Goal: Task Accomplishment & Management: Use online tool/utility

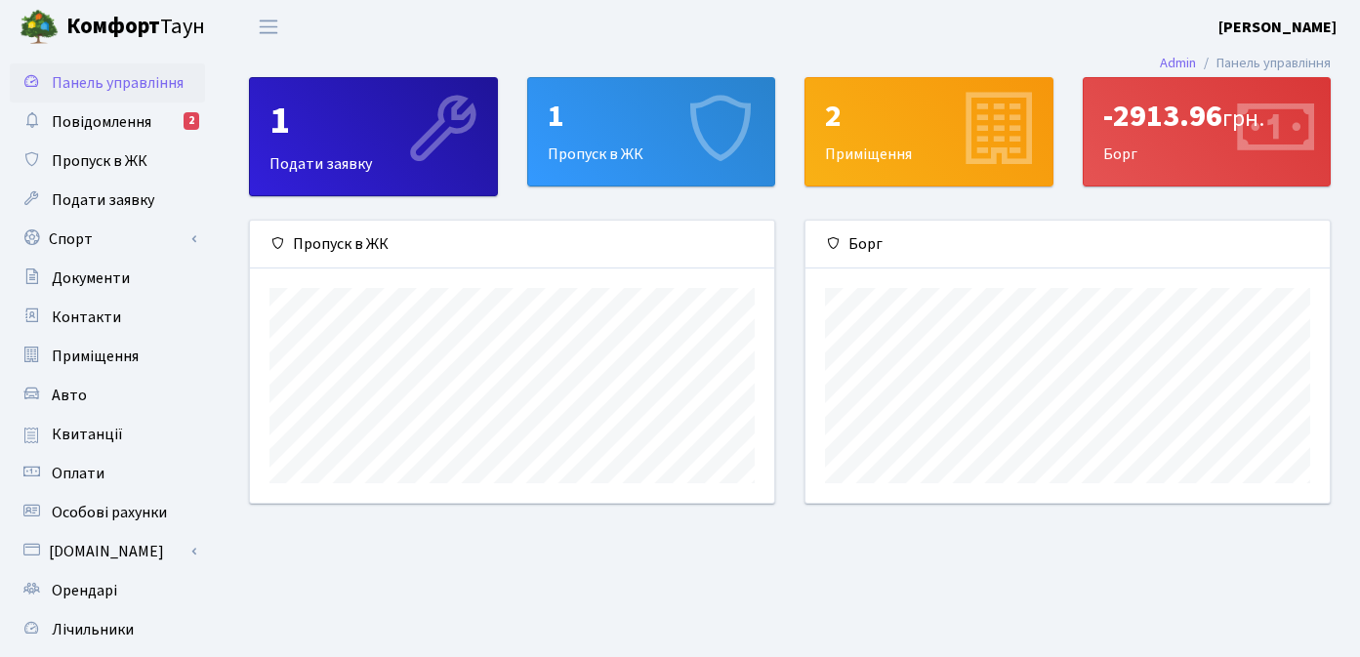
scroll to position [282, 524]
click at [157, 237] on link "Спорт" at bounding box center [107, 239] width 195 height 39
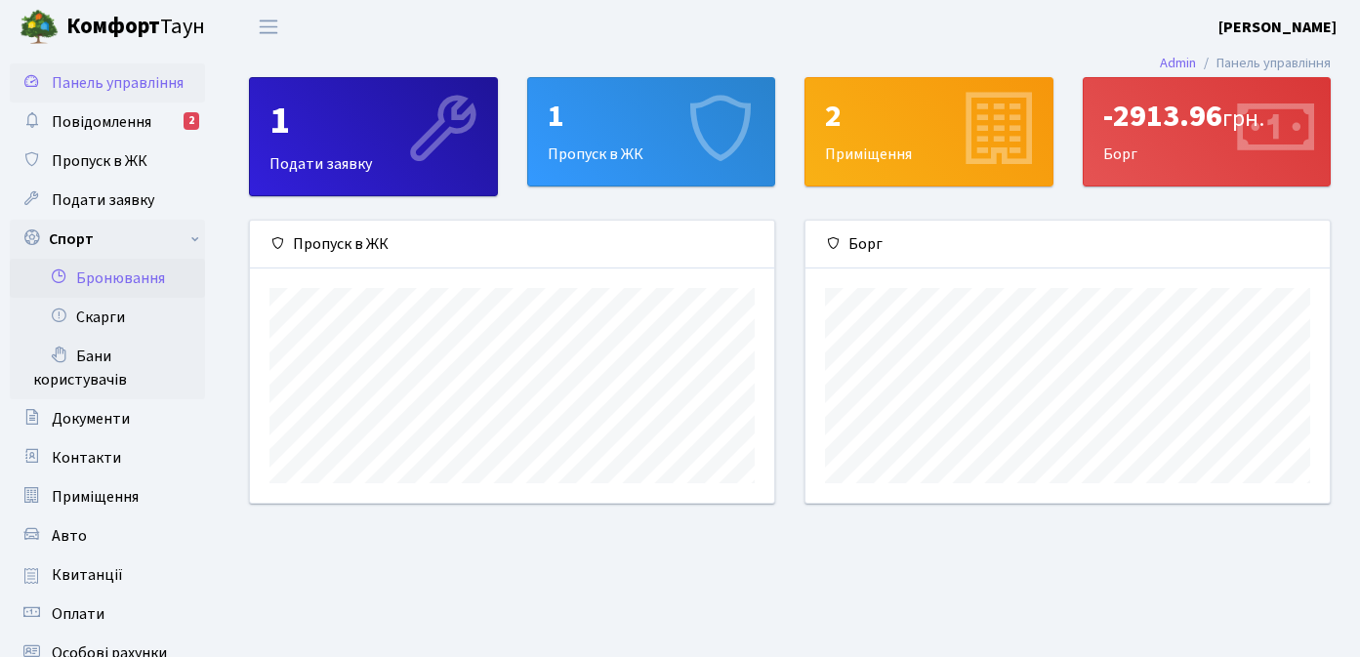
click at [138, 275] on link "Бронювання" at bounding box center [107, 278] width 195 height 39
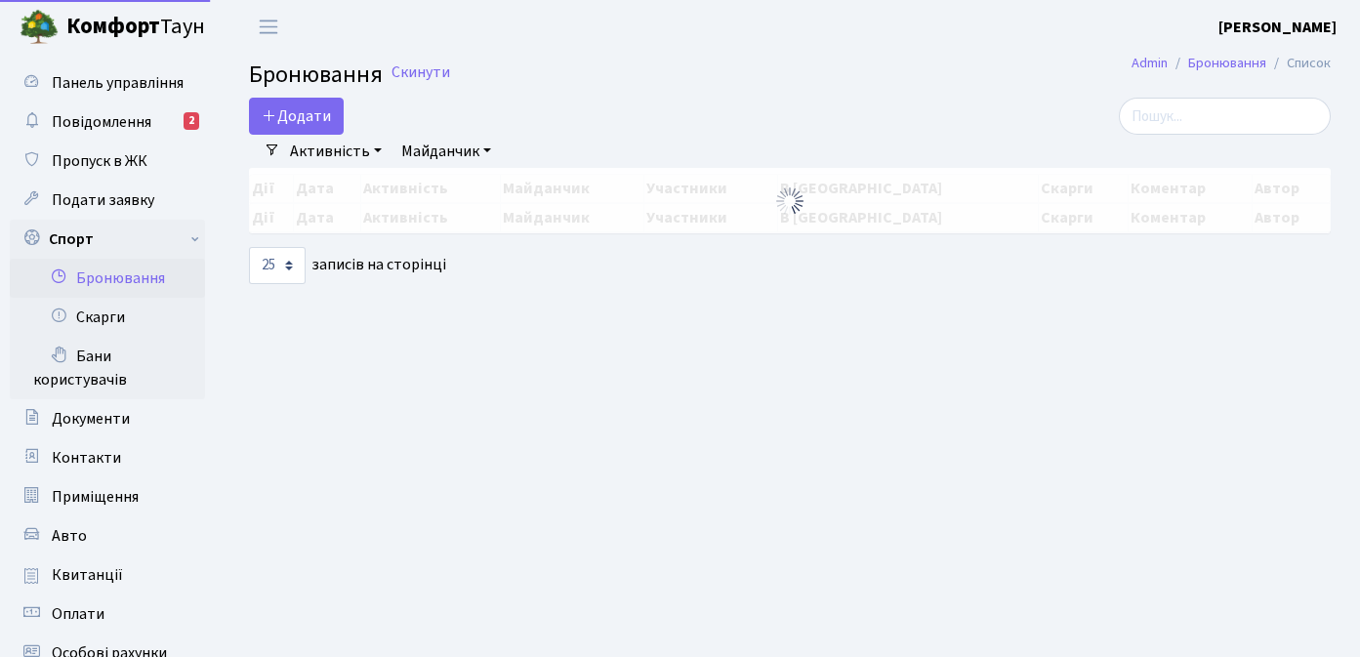
select select "25"
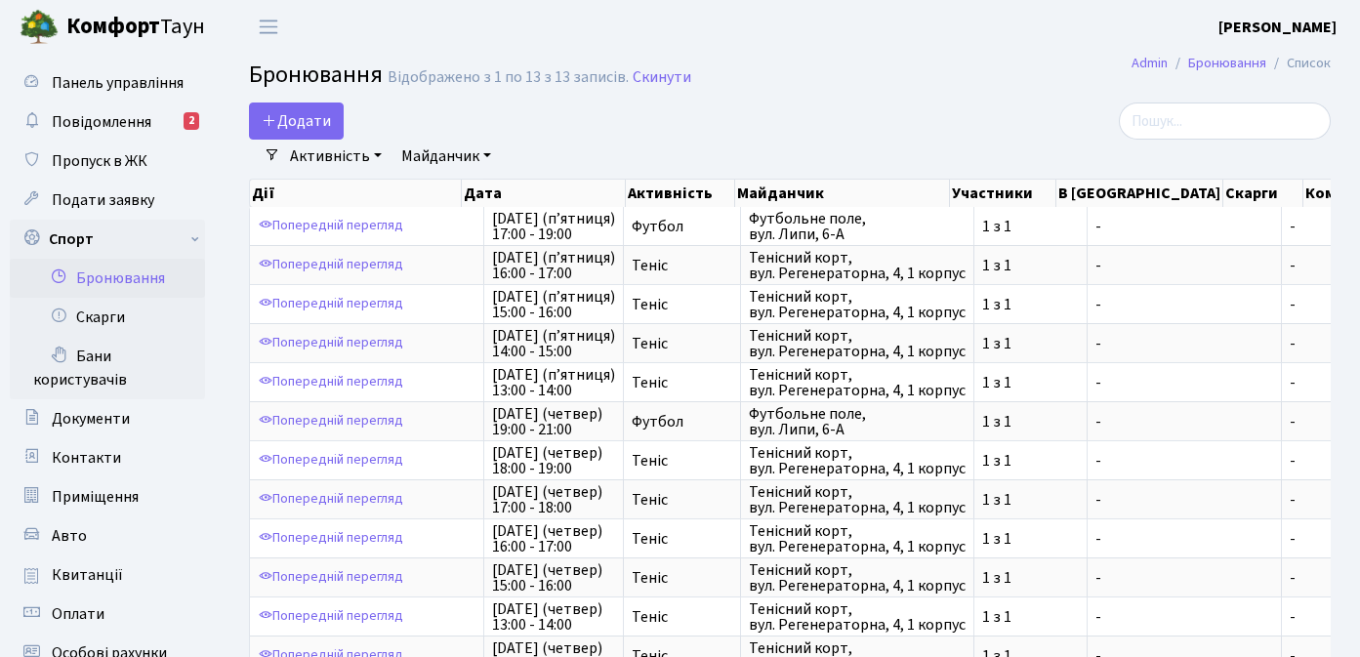
click at [350, 157] on link "Активність" at bounding box center [335, 156] width 107 height 33
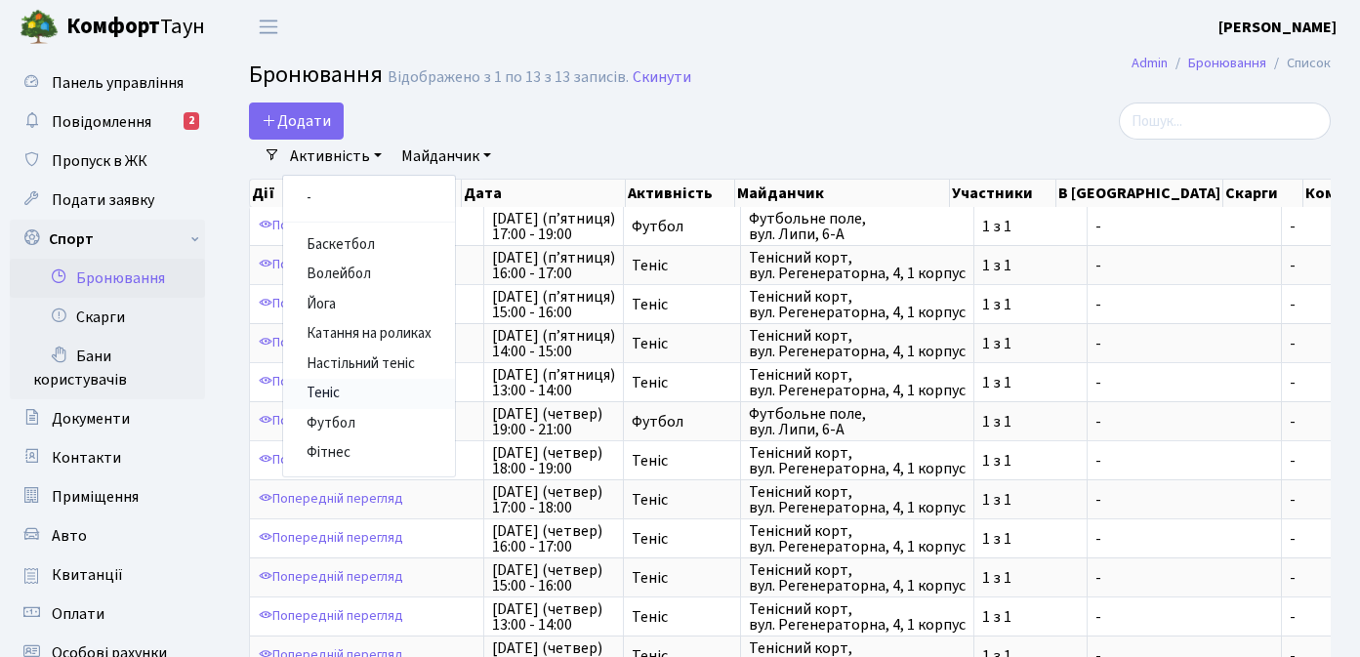
click at [341, 380] on link "Теніс" at bounding box center [369, 394] width 172 height 30
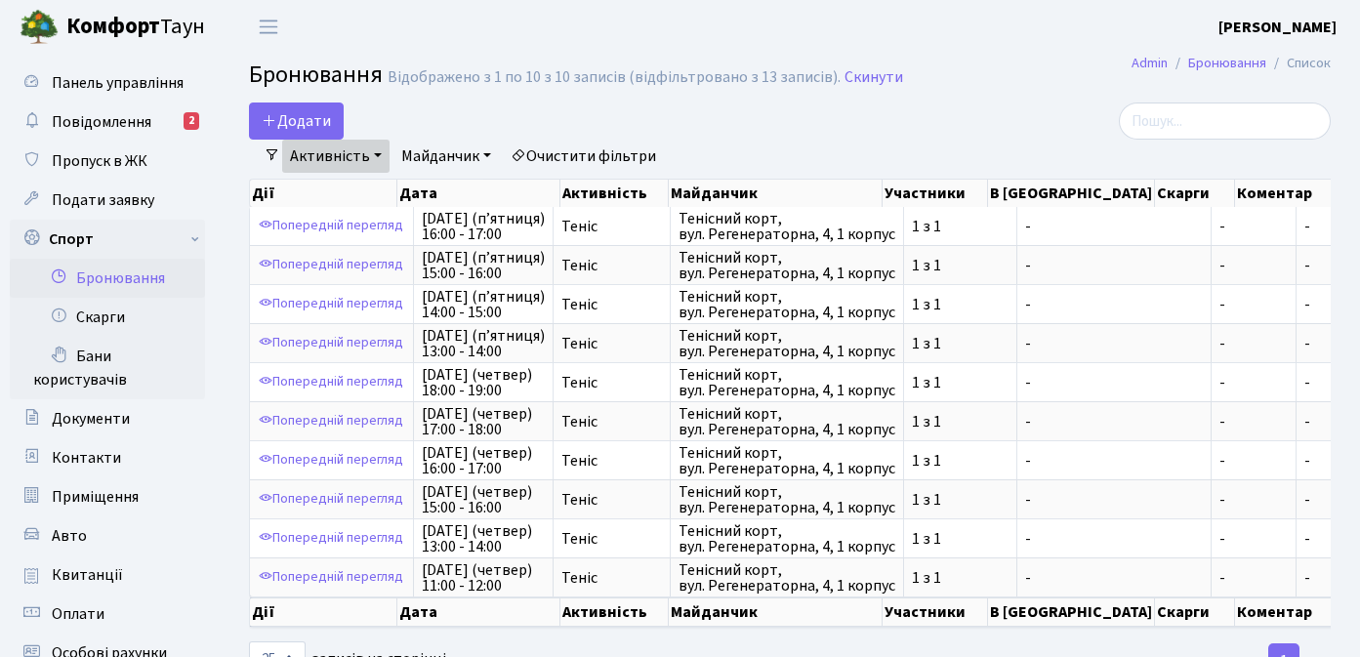
click at [458, 167] on link "Майданчик" at bounding box center [446, 156] width 105 height 33
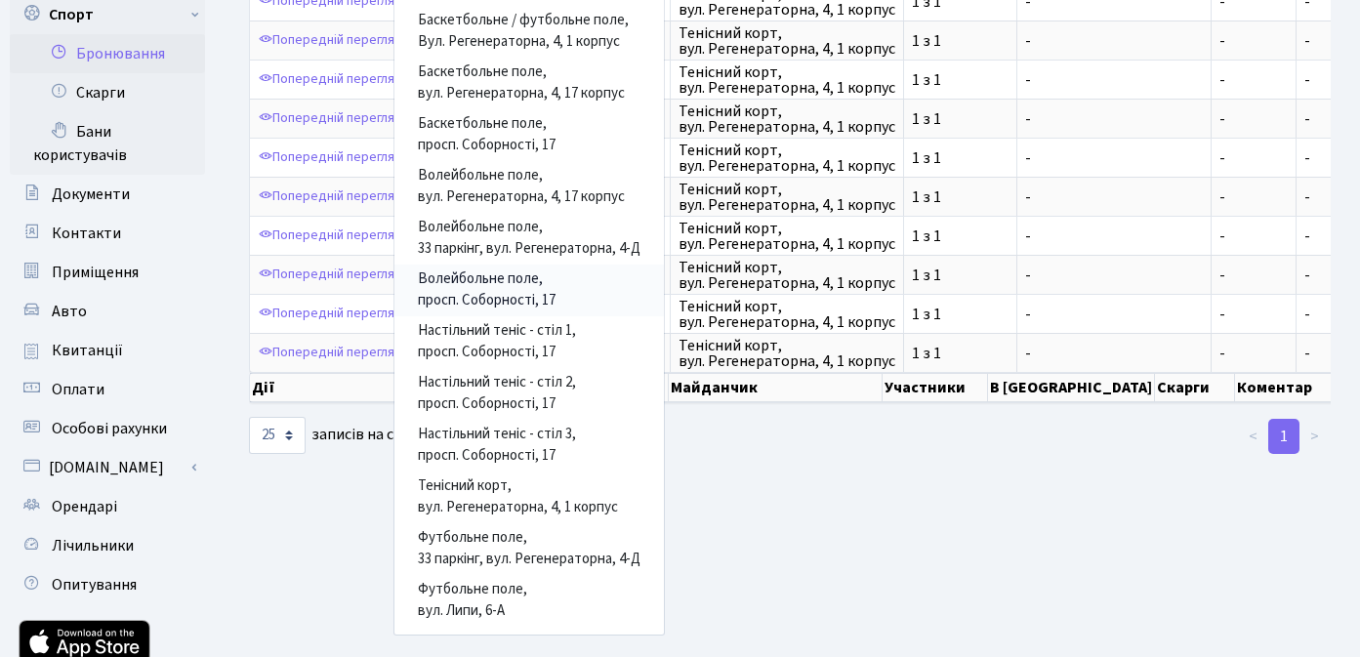
scroll to position [230, 0]
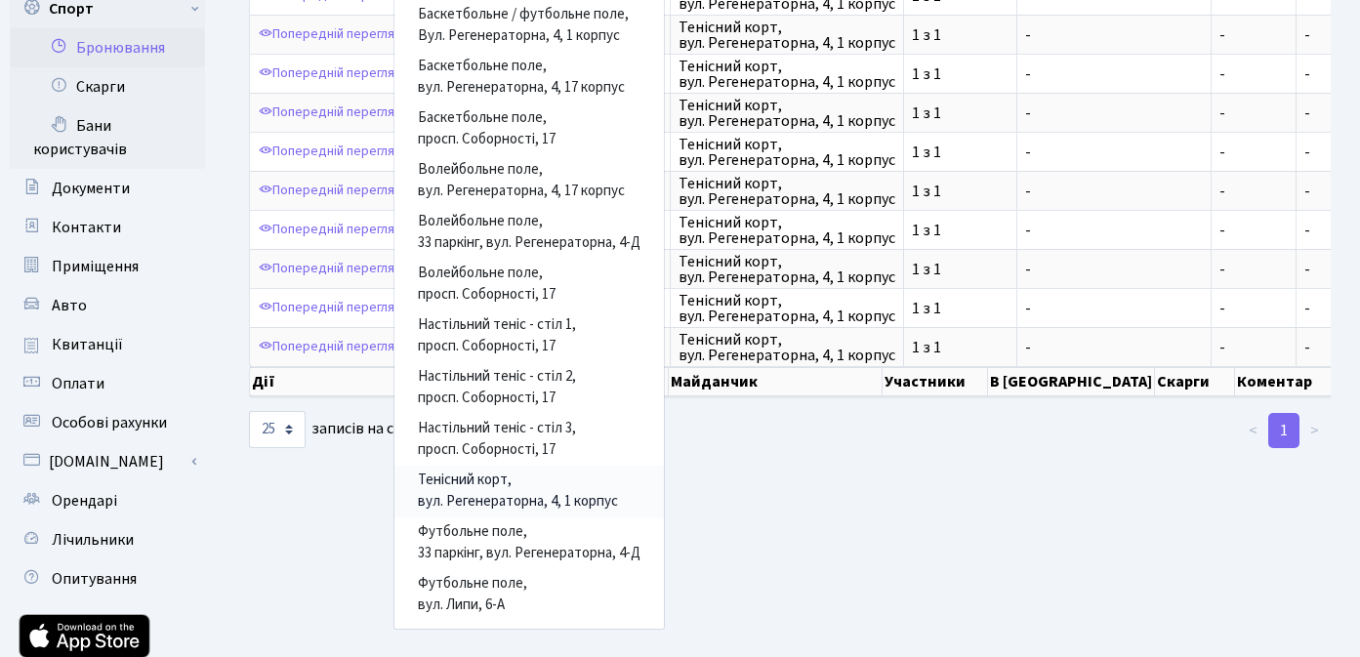
click at [474, 489] on link "Тенісний корт, вул. Регенераторна, 4, 1 корпус" at bounding box center [530, 492] width 270 height 52
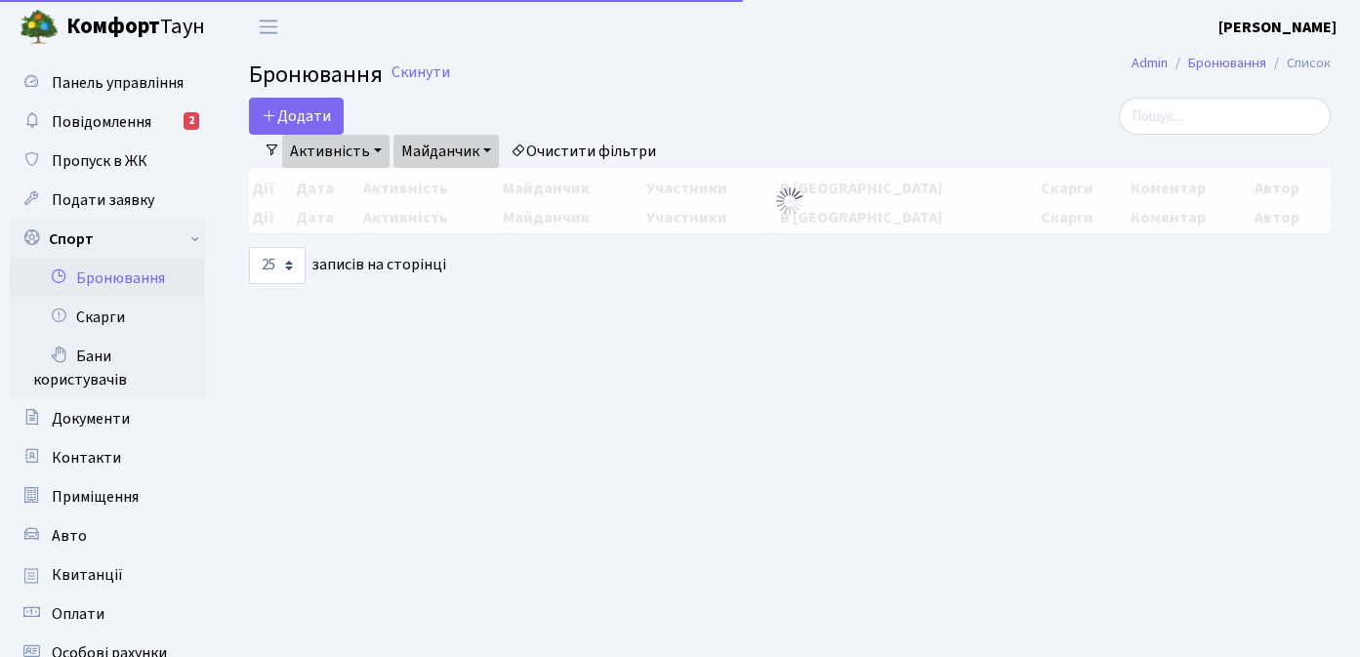
select select "25"
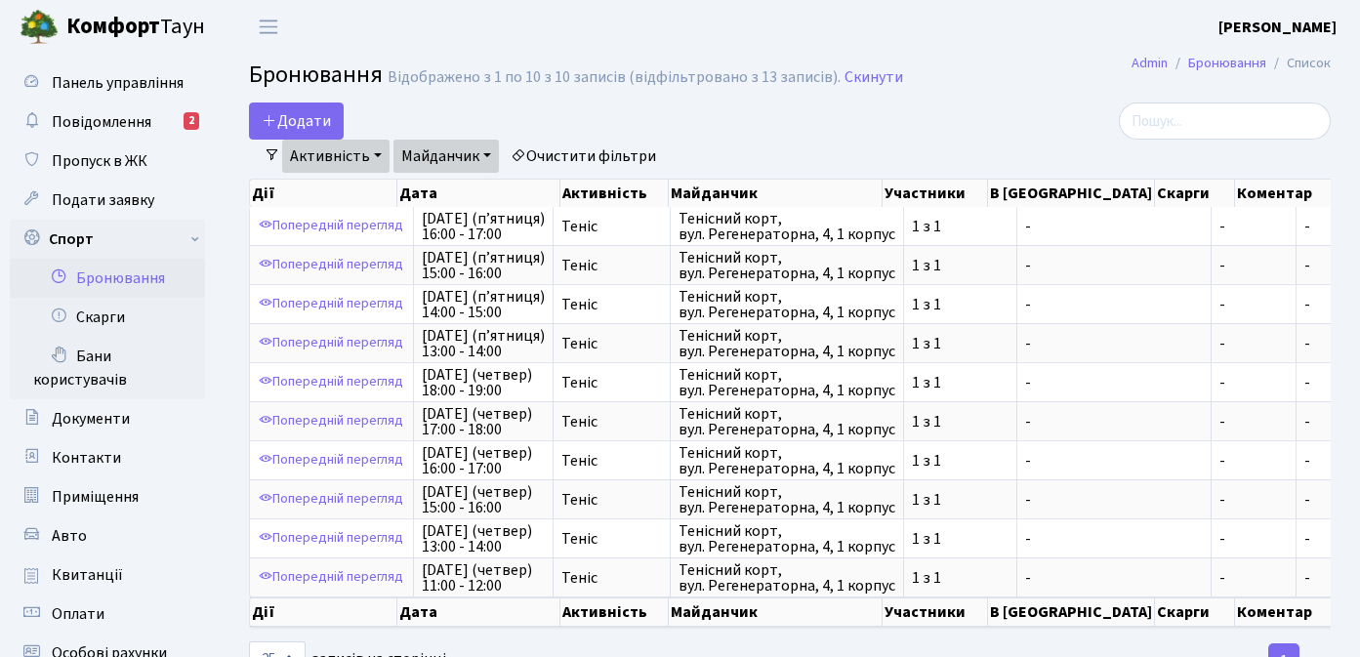
click at [90, 273] on link "Бронювання" at bounding box center [107, 278] width 195 height 39
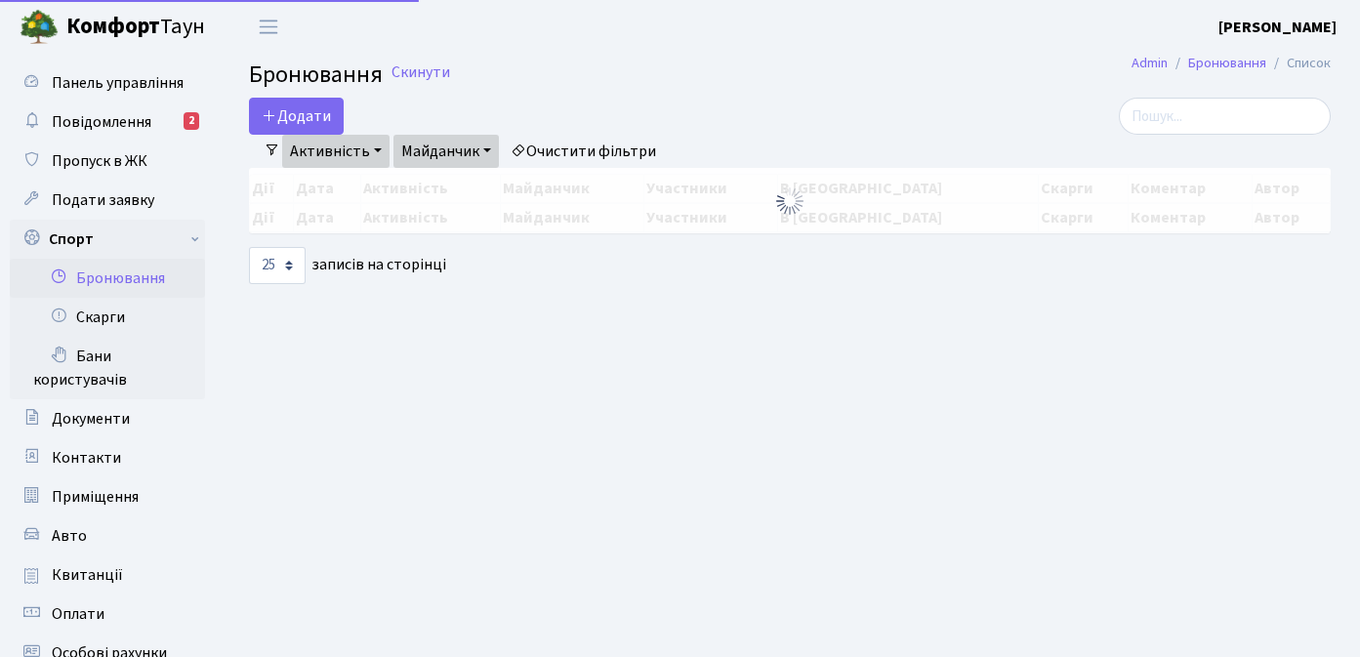
select select "25"
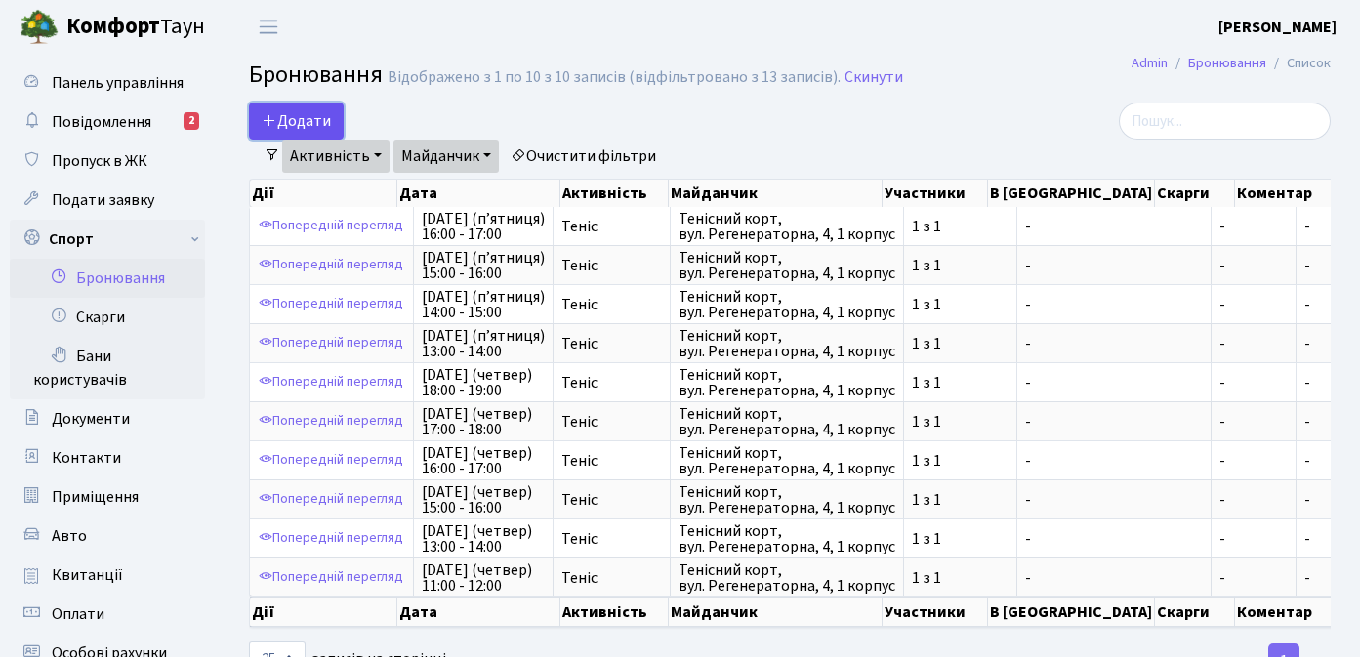
click at [291, 117] on button "Додати" at bounding box center [296, 121] width 95 height 37
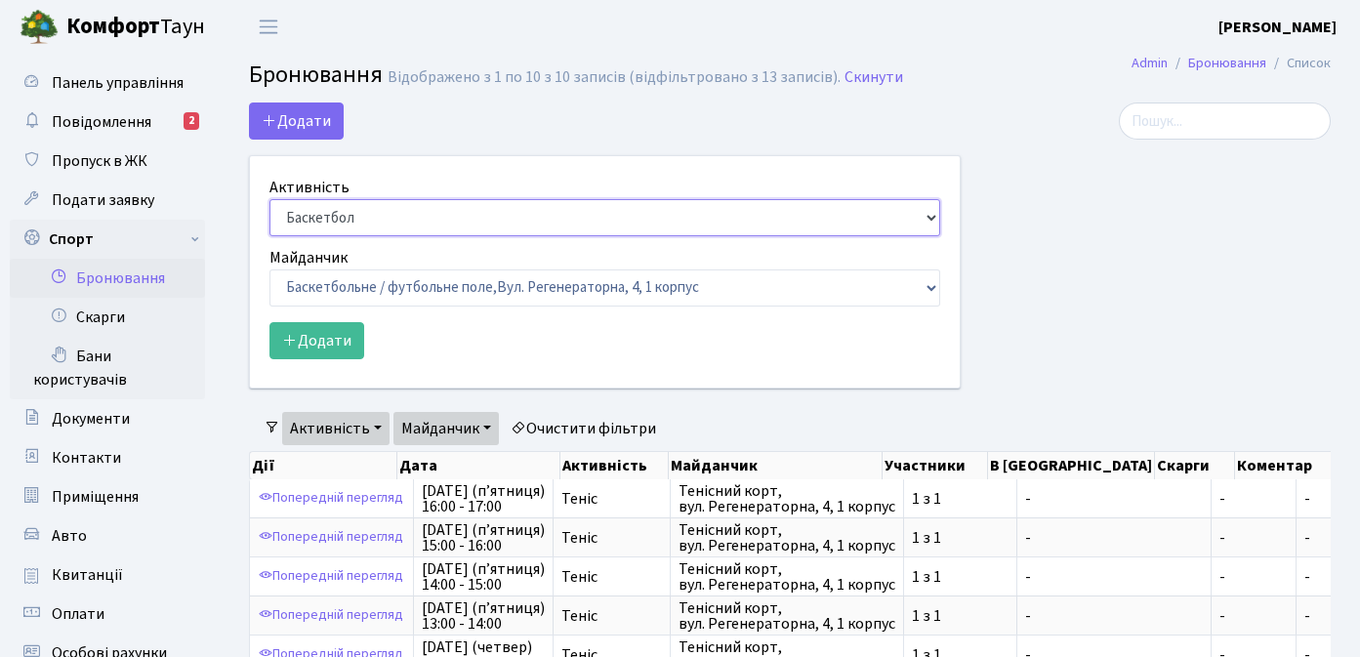
click at [463, 214] on select "Баскетбол Волейбол Йога Катання на роликах Настільний теніс Теніс Футбол Фітнес" at bounding box center [605, 217] width 671 height 37
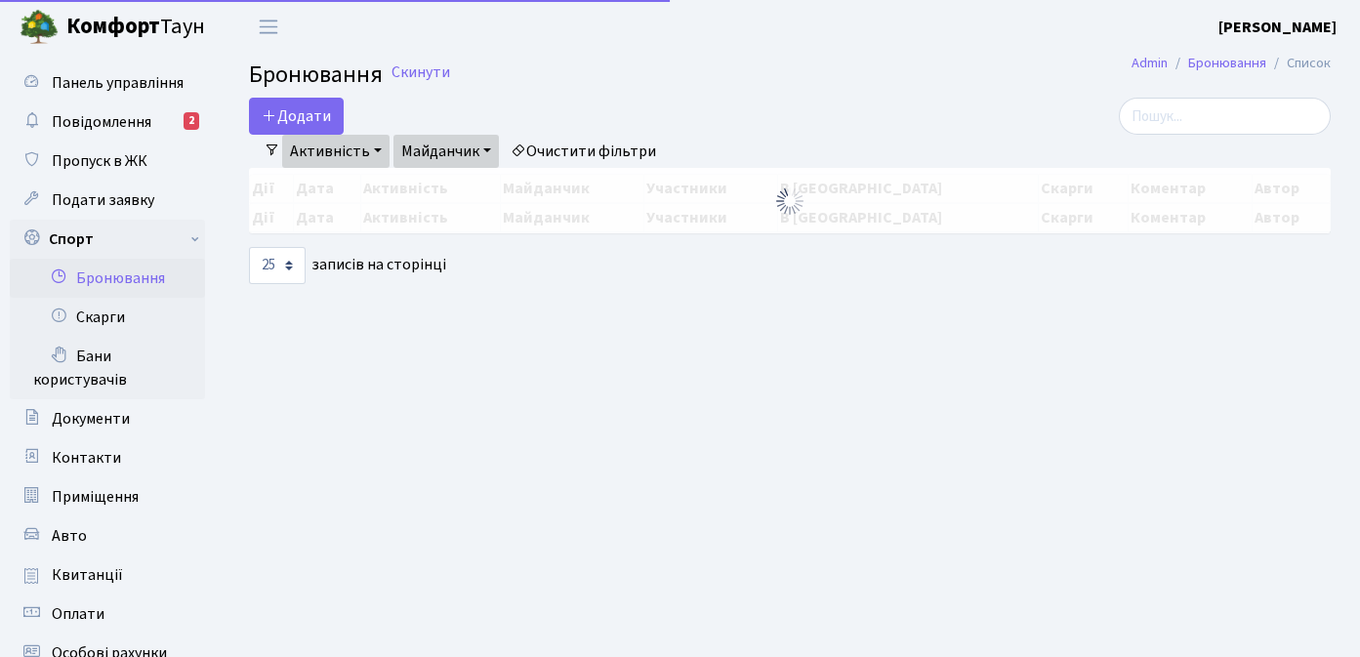
select select "25"
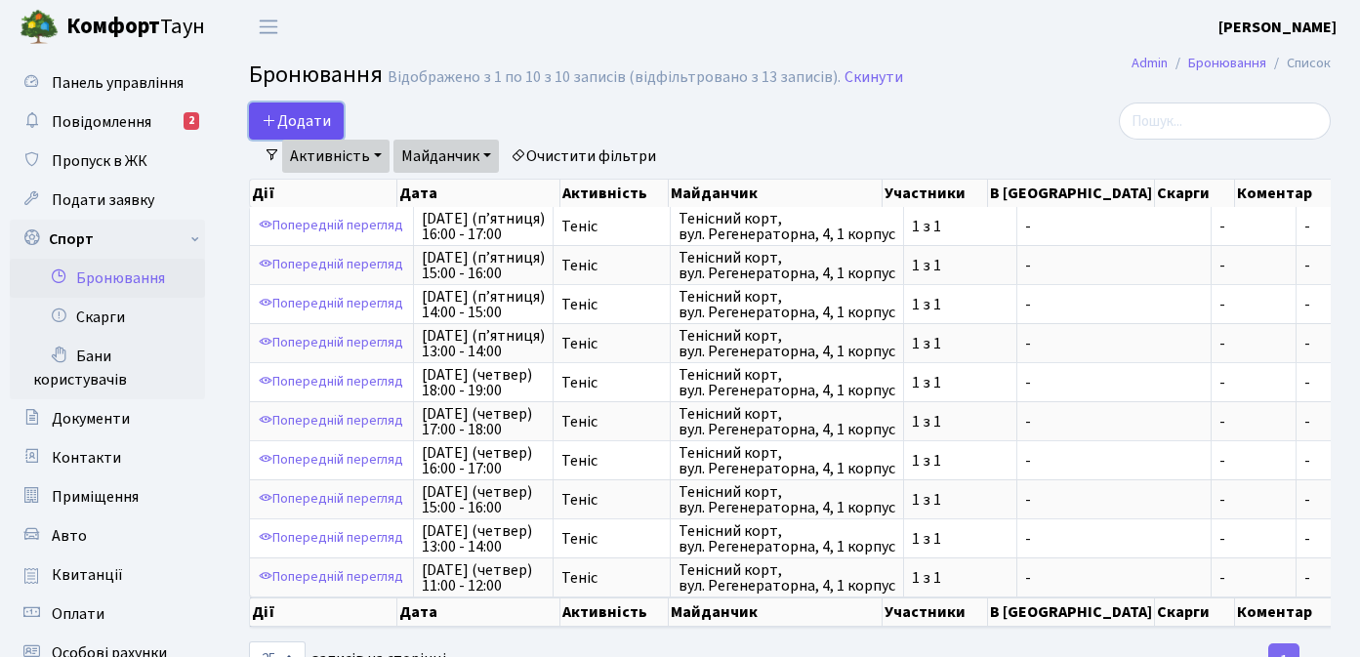
click at [327, 117] on button "Додати" at bounding box center [296, 121] width 95 height 37
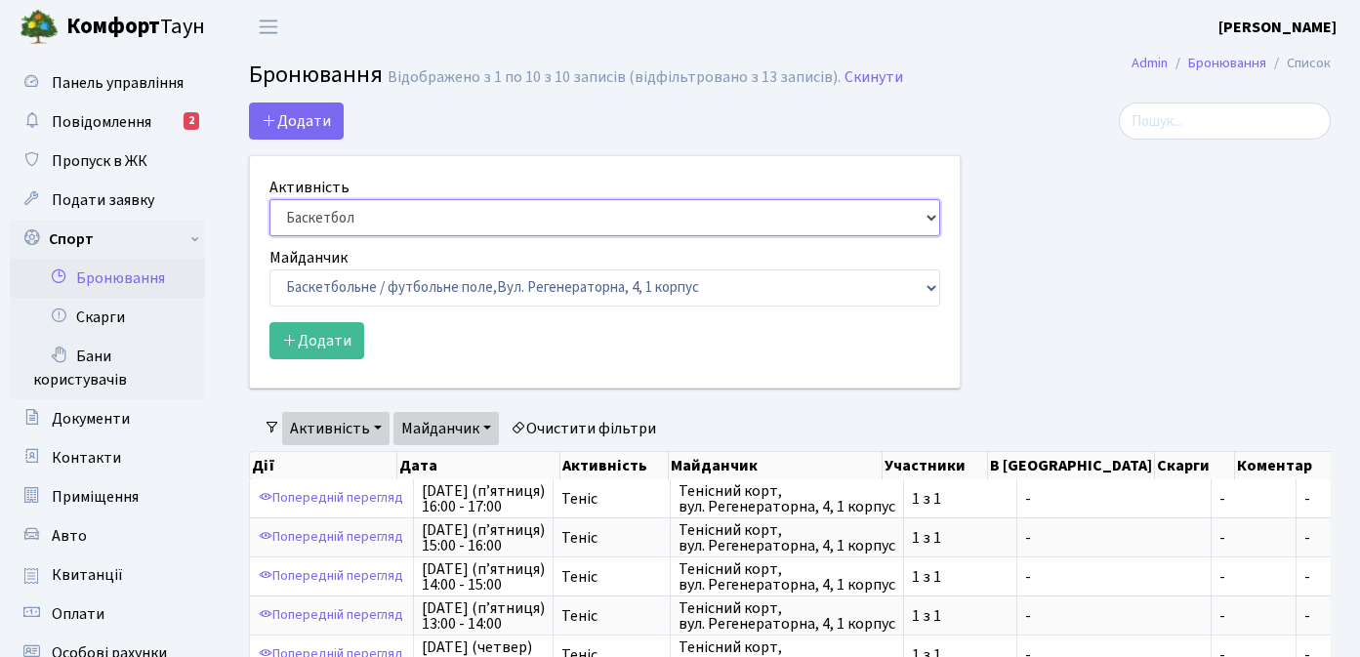
click at [384, 217] on select "Баскетбол Волейбол Йога Катання на роликах Настільний теніс [PERSON_NAME] Фітнес" at bounding box center [605, 217] width 671 height 37
select select "1"
click at [270, 199] on select "Баскетбол Волейбол Йога Катання на роликах Настільний теніс [PERSON_NAME] Фітнес" at bounding box center [605, 217] width 671 height 37
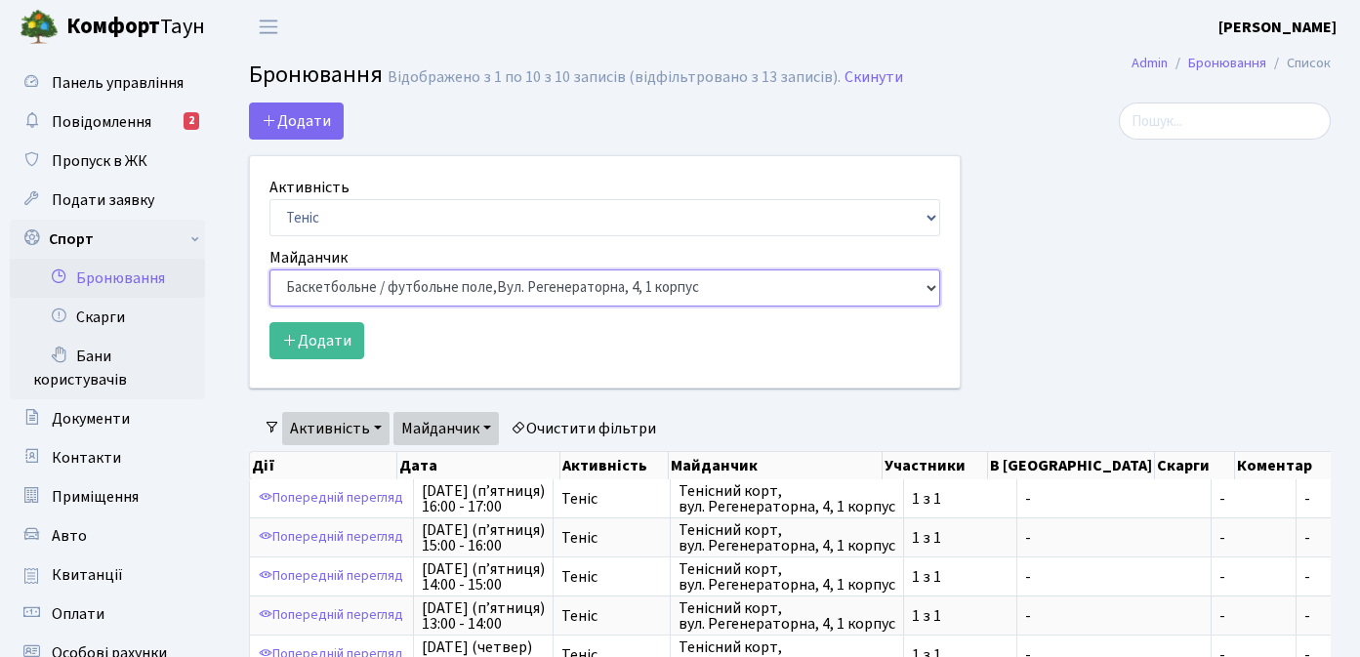
click at [368, 299] on select "Баскетбольне / футбольне поле, Вул. Регенераторна, 4, 1 корпус Баскетбольне пол…" at bounding box center [605, 288] width 671 height 37
select select "1"
click at [270, 270] on select "Баскетбольне / футбольне поле, Вул. Регенераторна, 4, 1 корпус Баскетбольне пол…" at bounding box center [605, 288] width 671 height 37
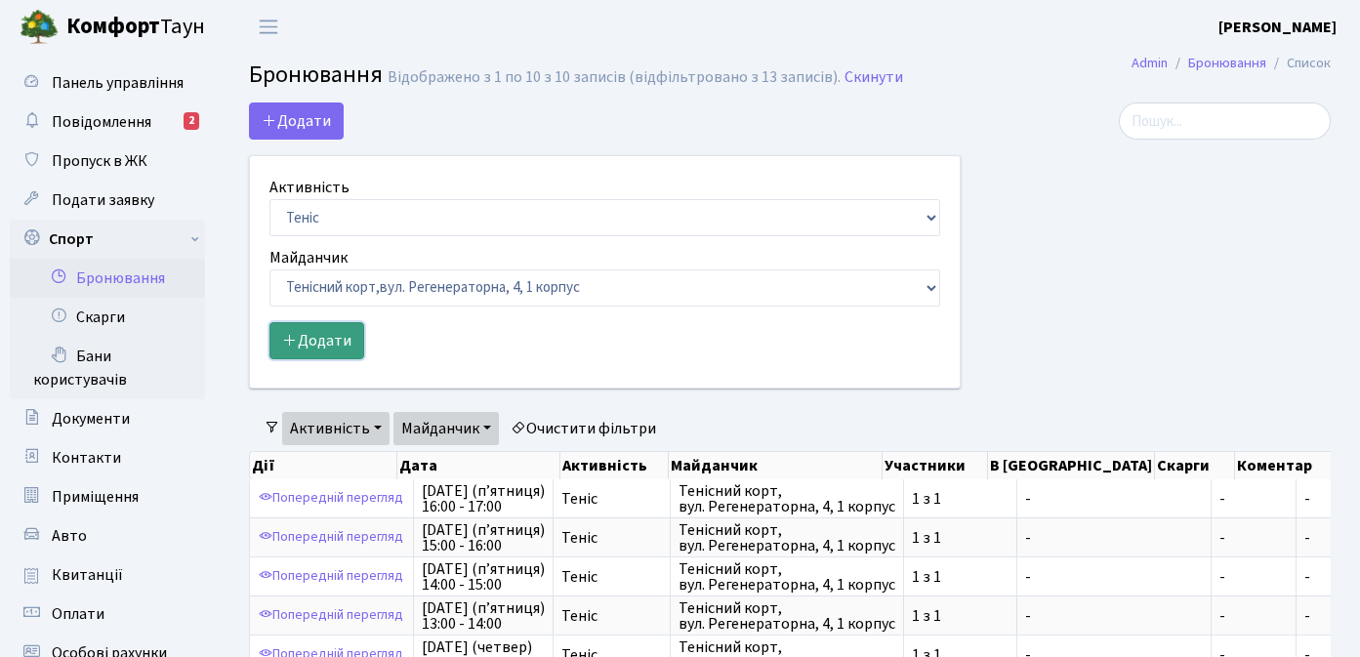
click at [339, 347] on button "Додати" at bounding box center [317, 340] width 95 height 37
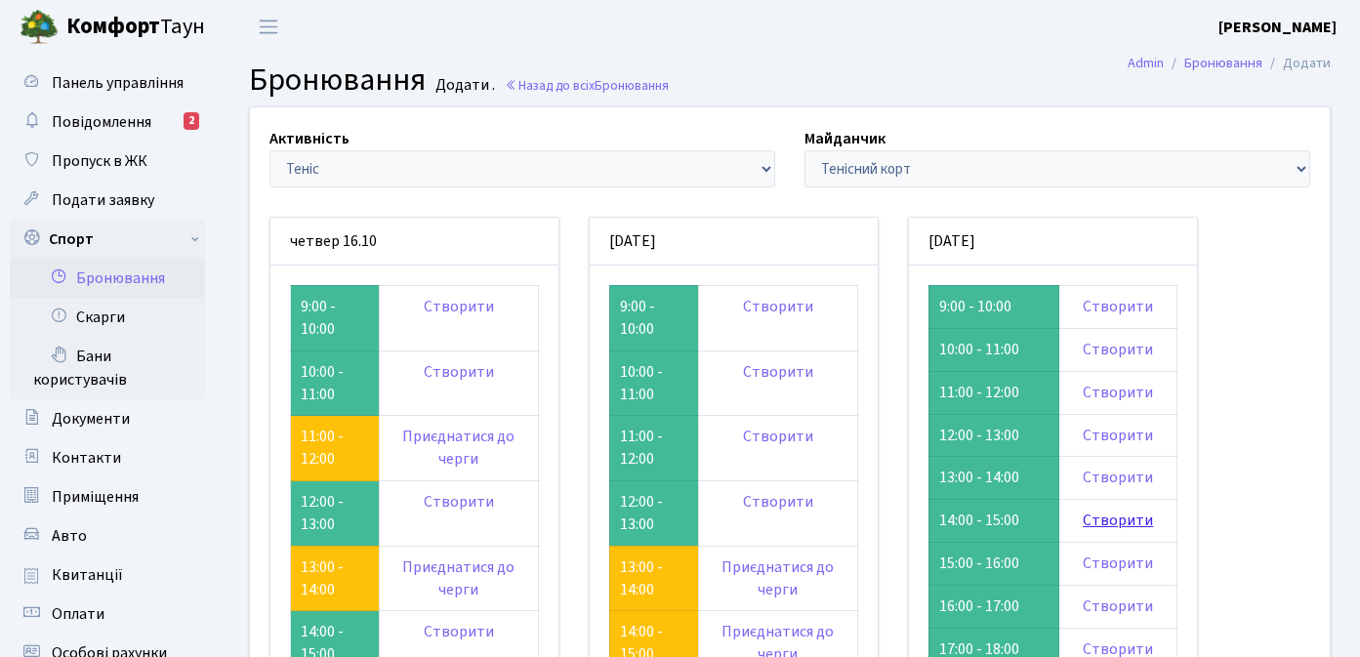
click at [1100, 515] on link "Створити" at bounding box center [1118, 520] width 70 height 21
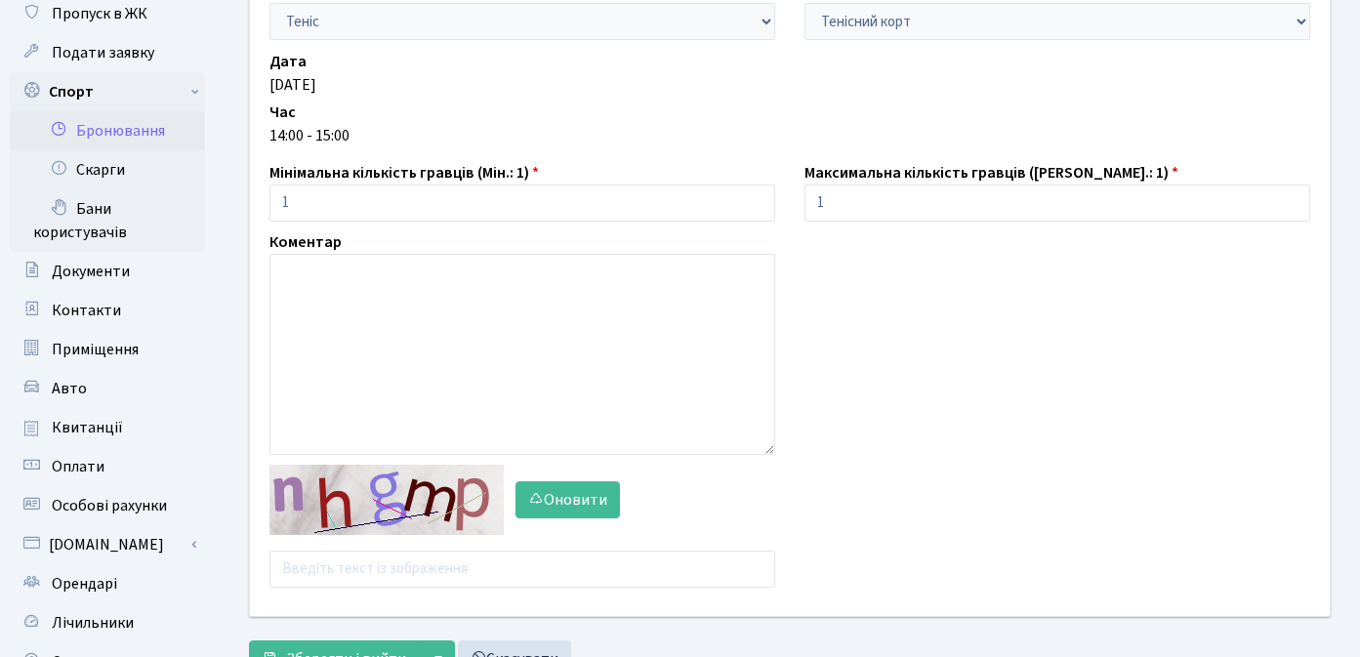
scroll to position [171, 0]
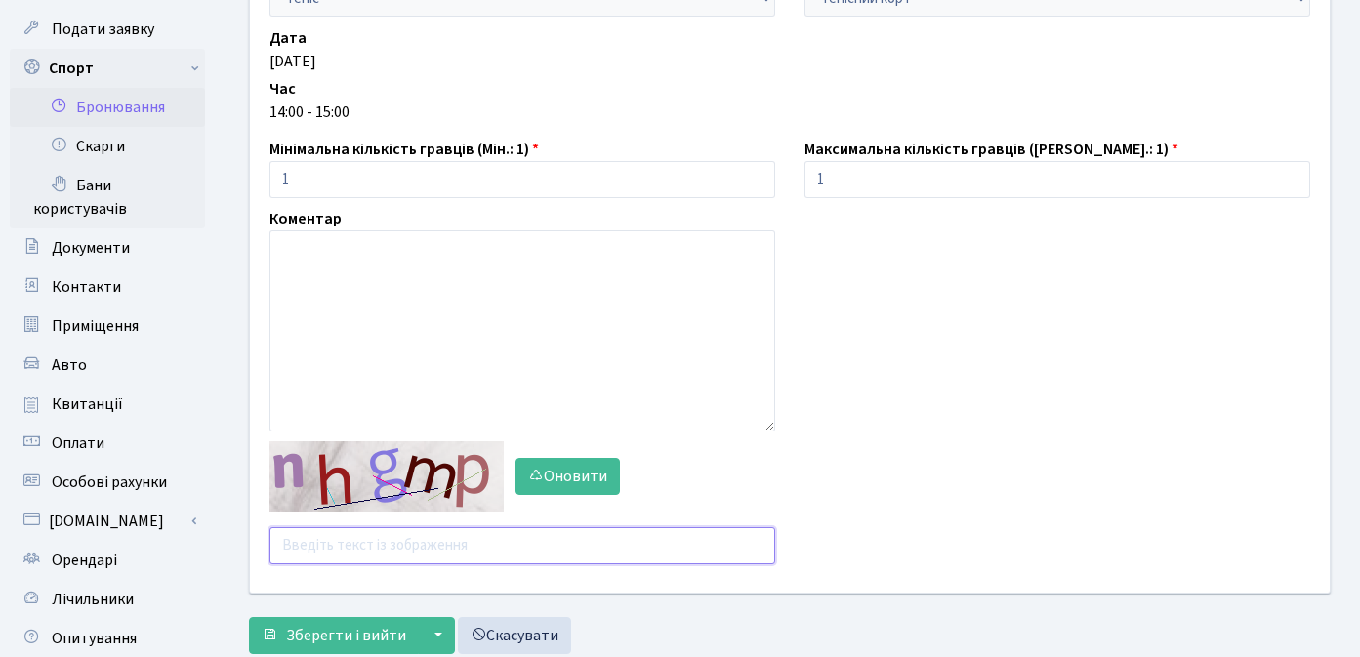
click at [446, 549] on input "text" at bounding box center [523, 545] width 506 height 37
type input "з"
type input "pmxjy"
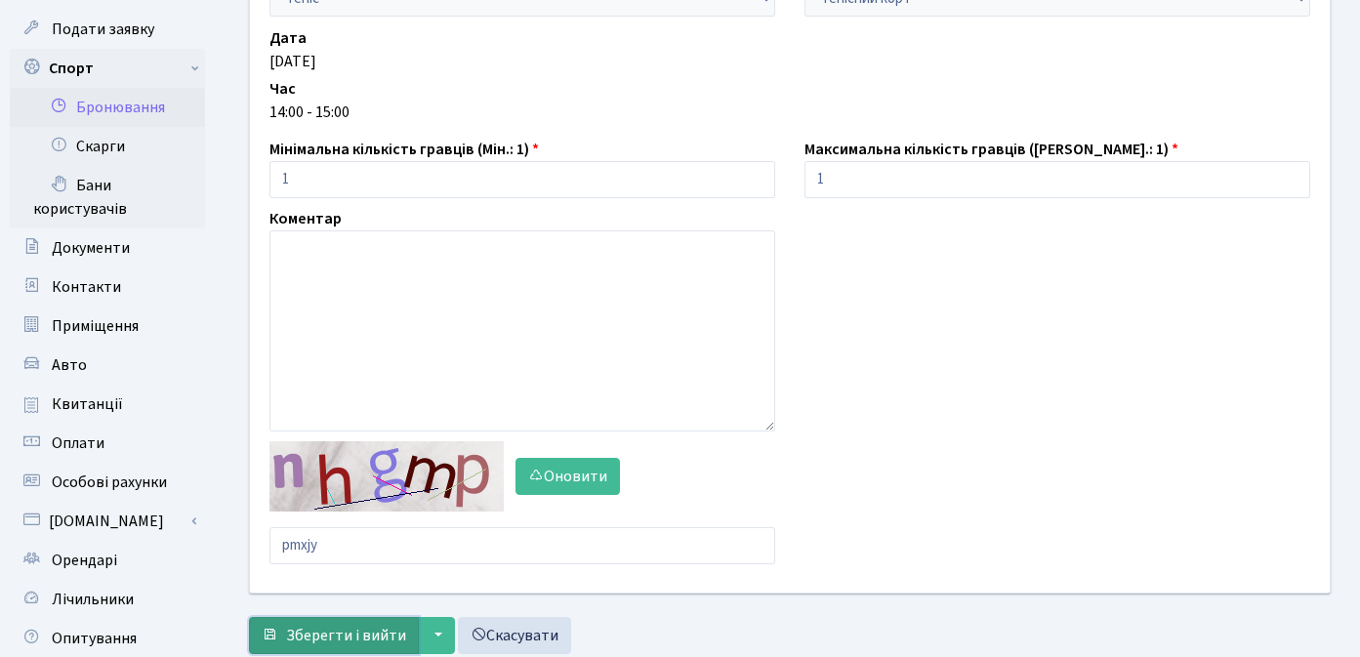
click at [355, 632] on span "Зберегти і вийти" at bounding box center [346, 635] width 120 height 21
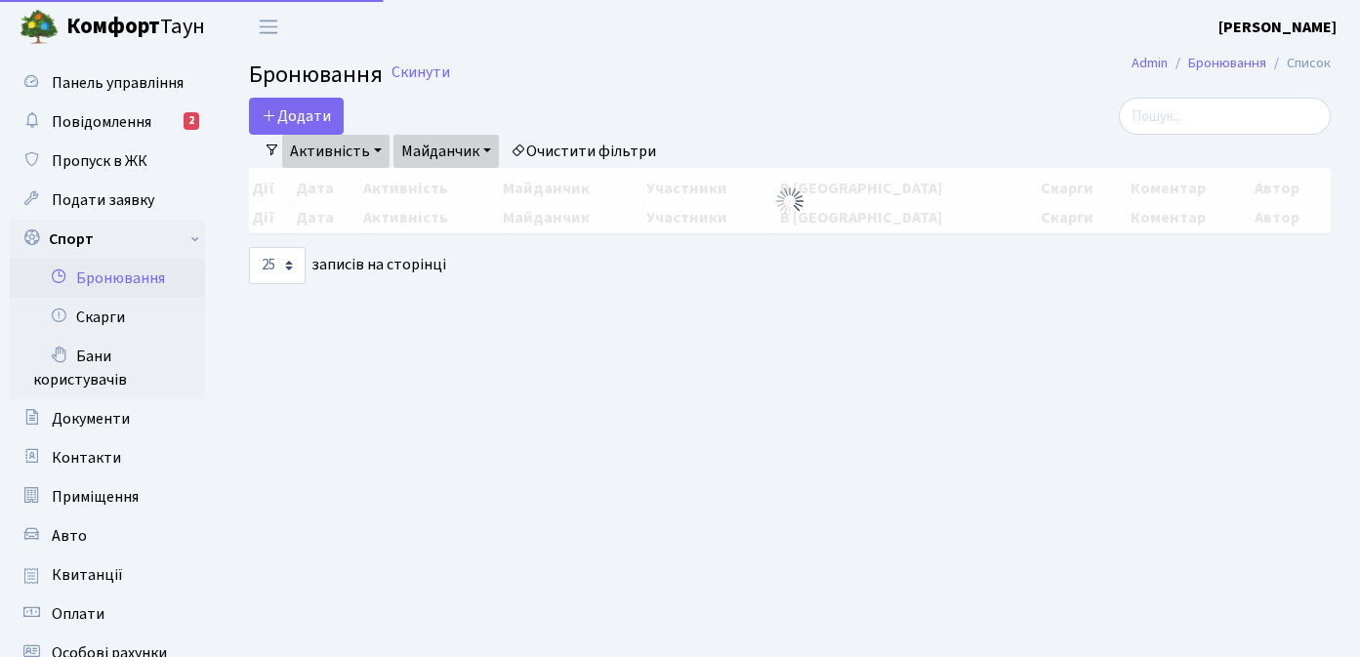
select select "25"
